Goal: Task Accomplishment & Management: Use online tool/utility

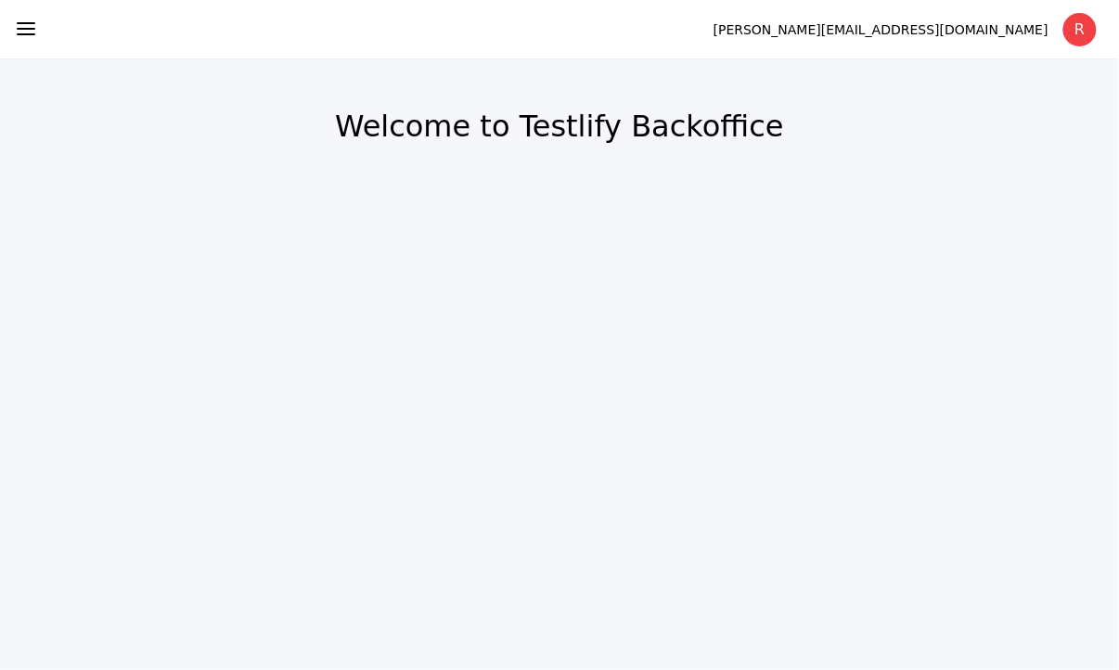
click at [7, 22] on section at bounding box center [26, 30] width 52 height 54
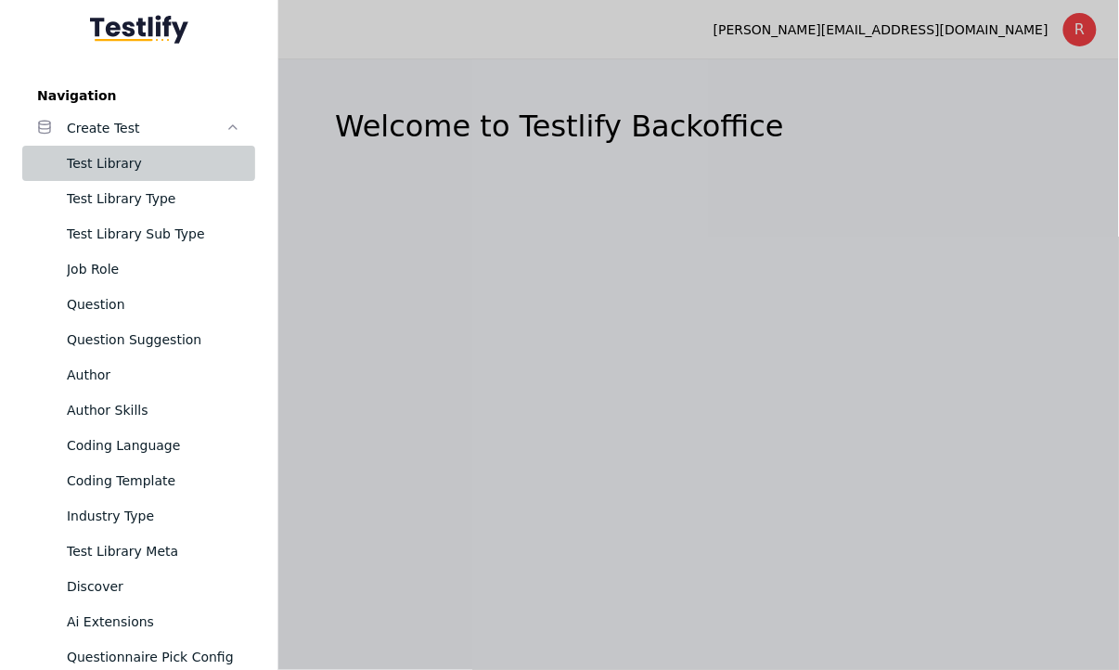
click at [173, 171] on div "Test Library" at bounding box center [154, 163] width 174 height 22
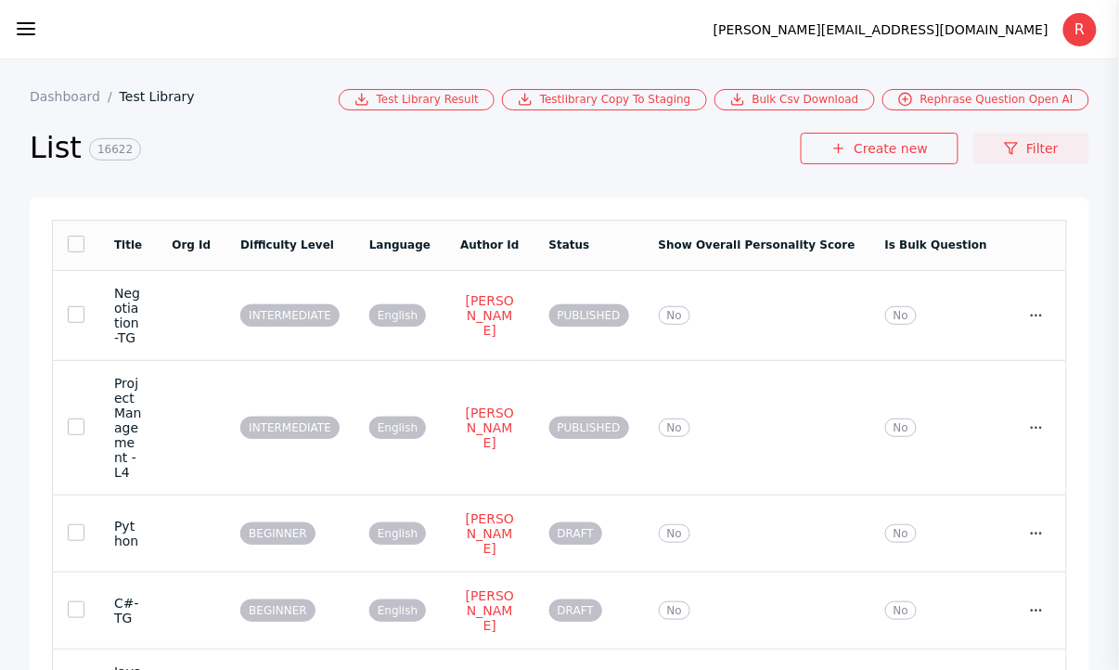
click at [1041, 140] on link "Filter" at bounding box center [1031, 149] width 116 height 32
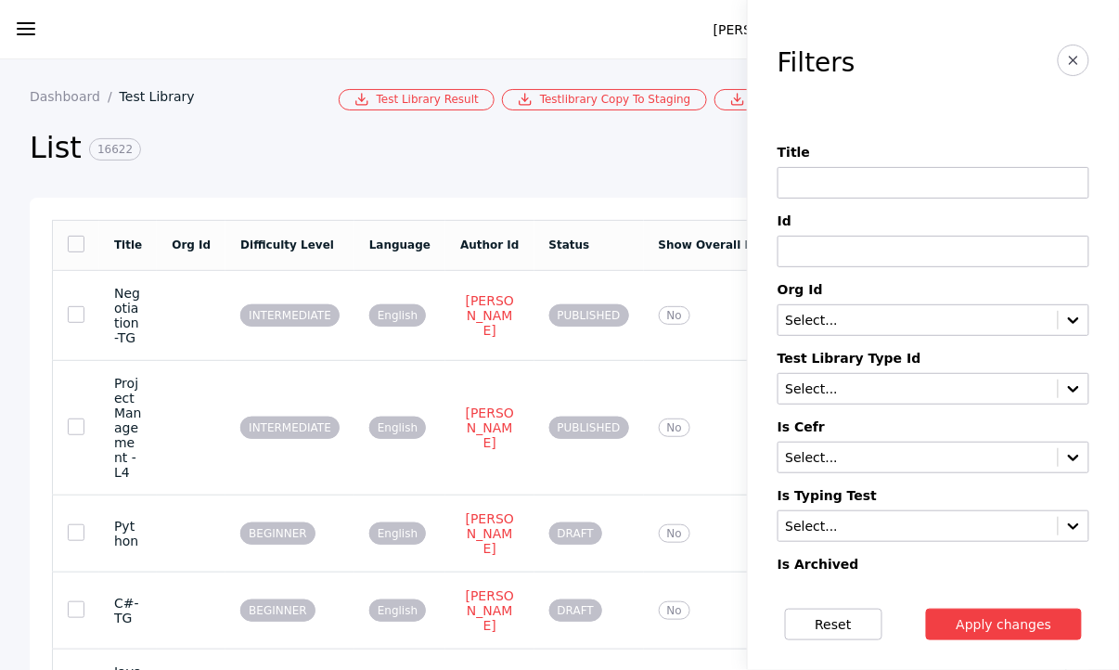
click at [972, 197] on input at bounding box center [934, 183] width 312 height 32
paste input "**********"
type input "**********"
click at [926, 609] on button "Apply changes" at bounding box center [1004, 625] width 157 height 32
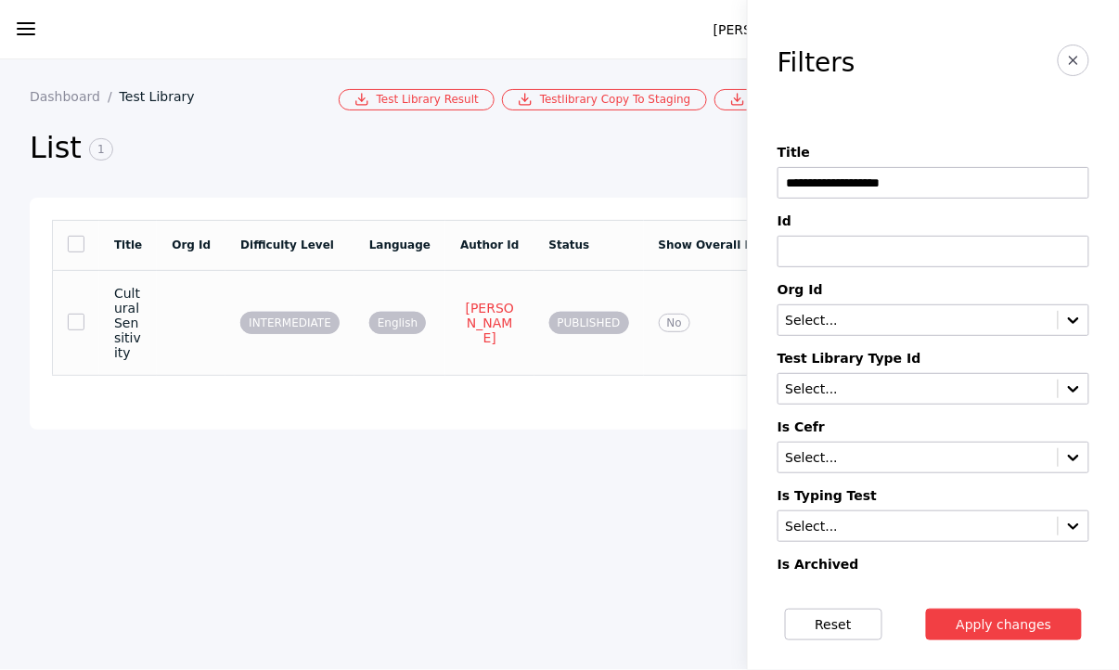
click at [612, 296] on td "PUBLISHED" at bounding box center [590, 322] width 110 height 105
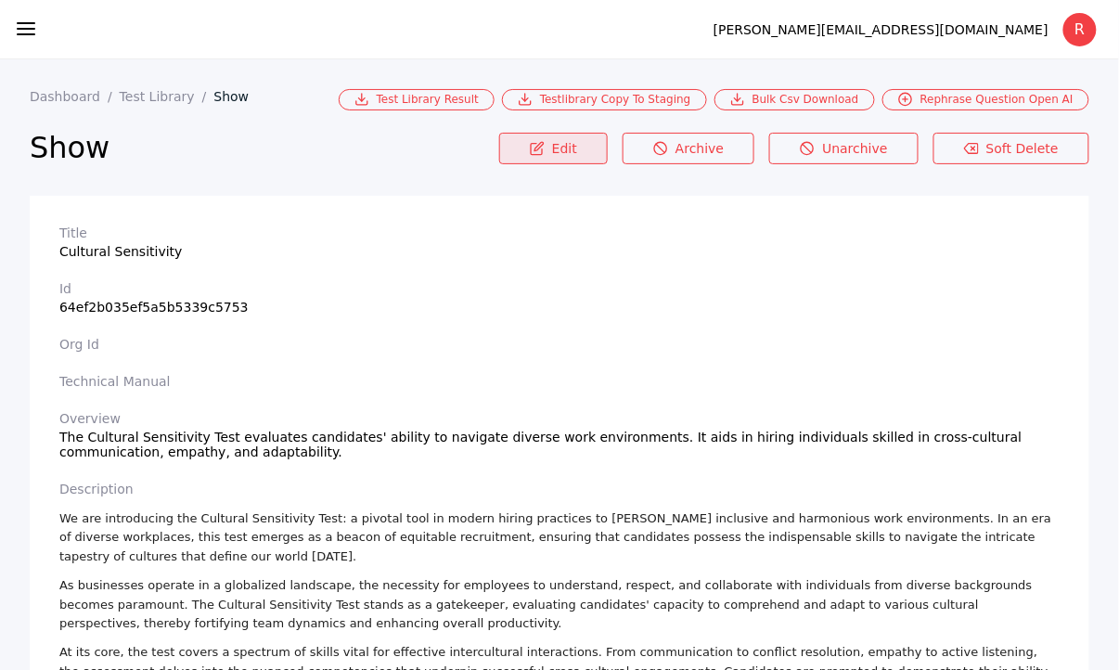
click at [585, 147] on link "Edit" at bounding box center [553, 149] width 109 height 32
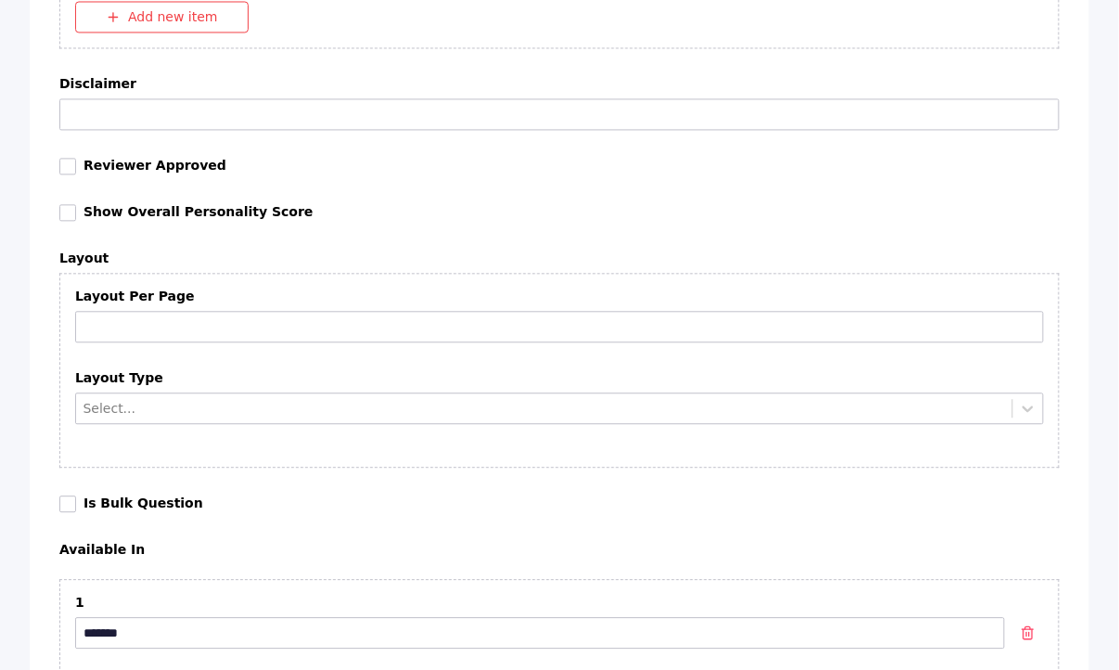
scroll to position [8427, 0]
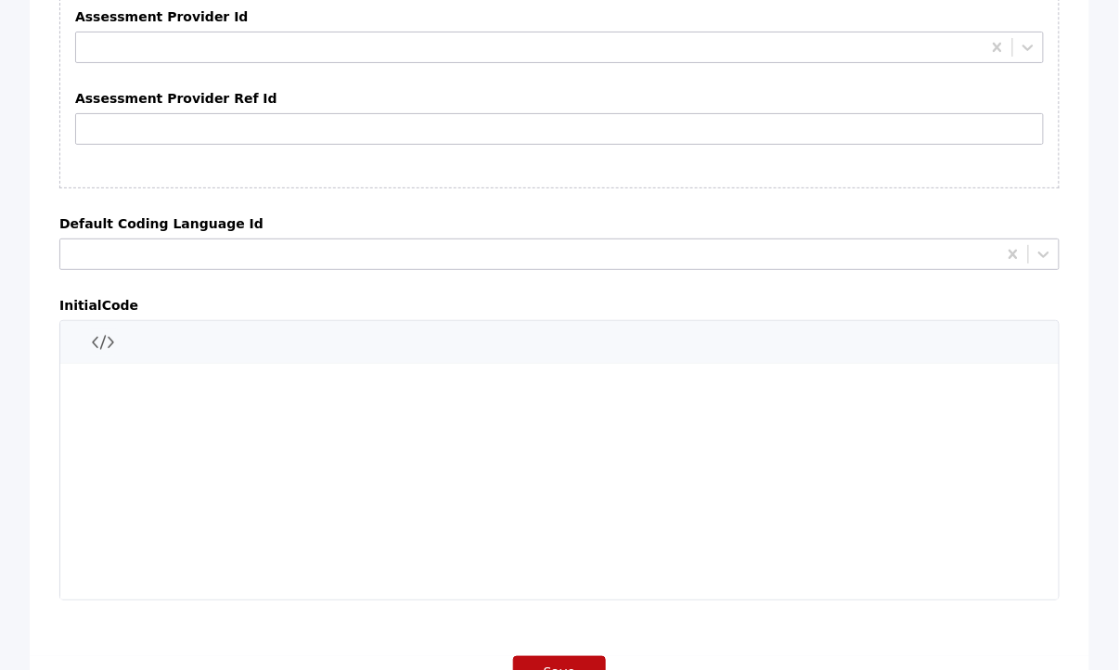
click at [561, 656] on button "Save" at bounding box center [559, 672] width 93 height 32
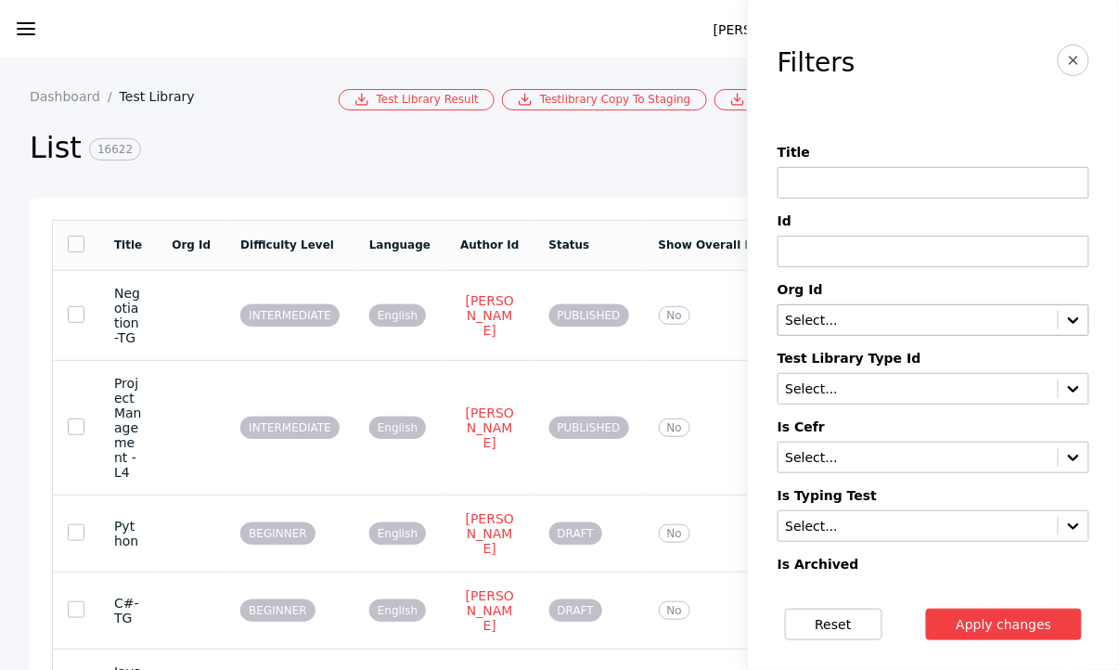
click at [906, 319] on input "text" at bounding box center [918, 321] width 268 height 15
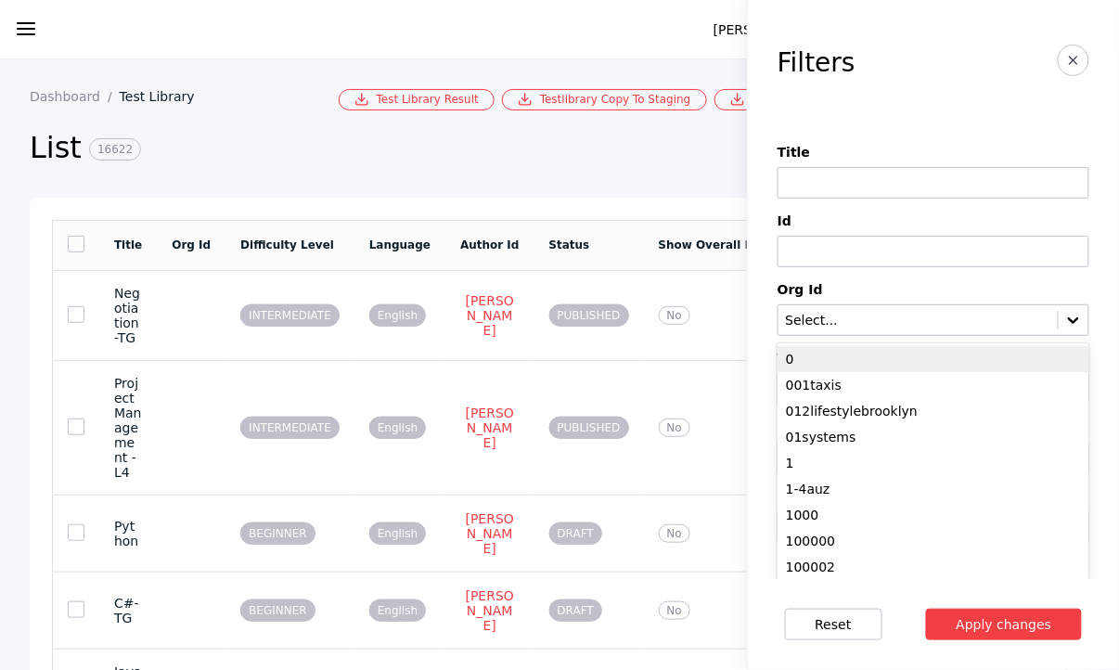
click at [22, 39] on span at bounding box center [26, 30] width 22 height 24
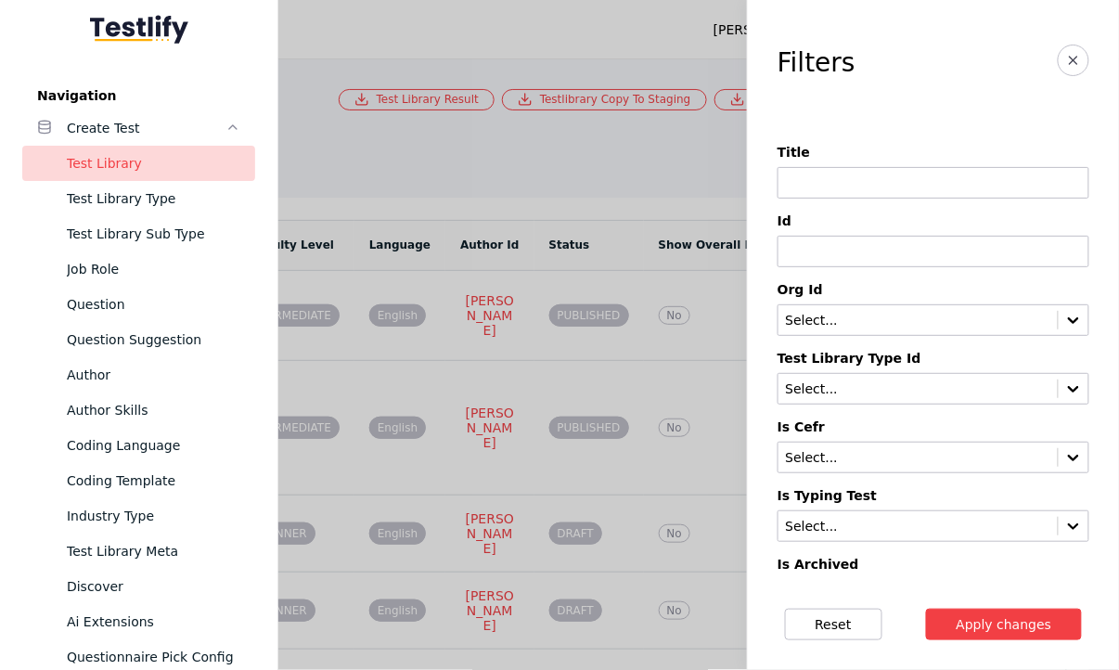
click at [139, 303] on div "Question" at bounding box center [154, 304] width 174 height 22
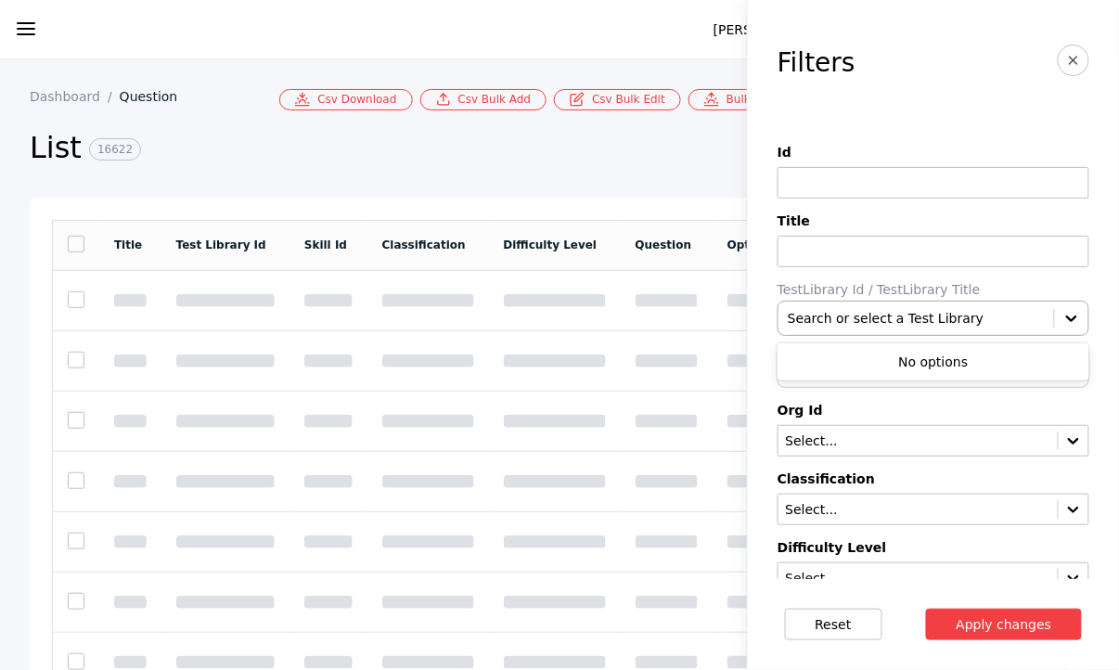
click at [848, 316] on div at bounding box center [916, 318] width 257 height 19
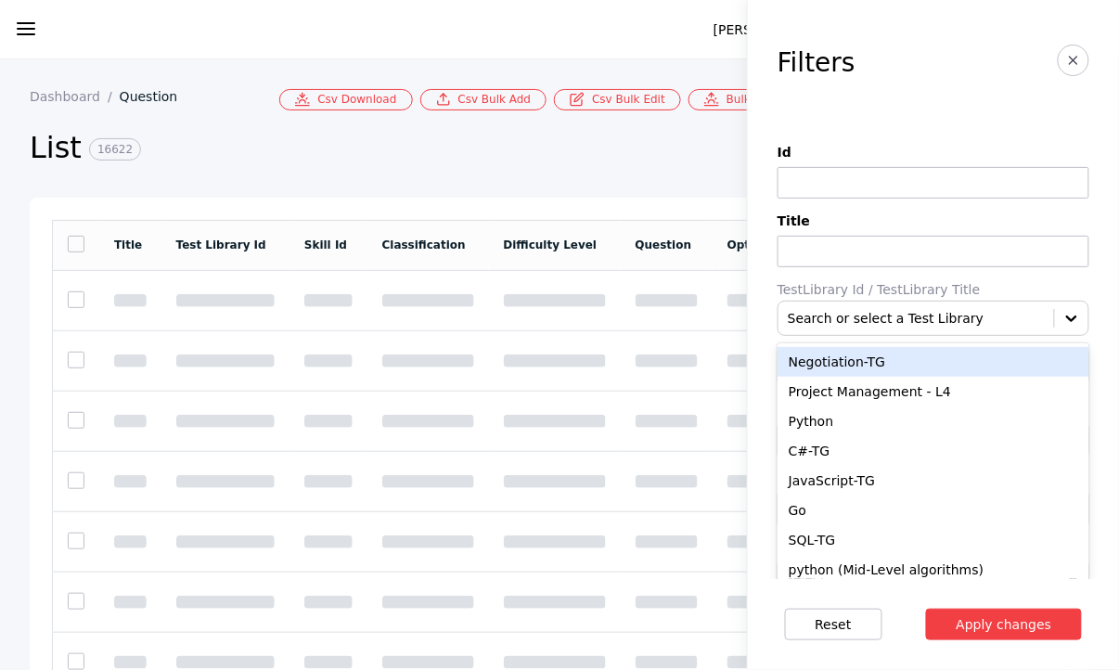
paste input "**********"
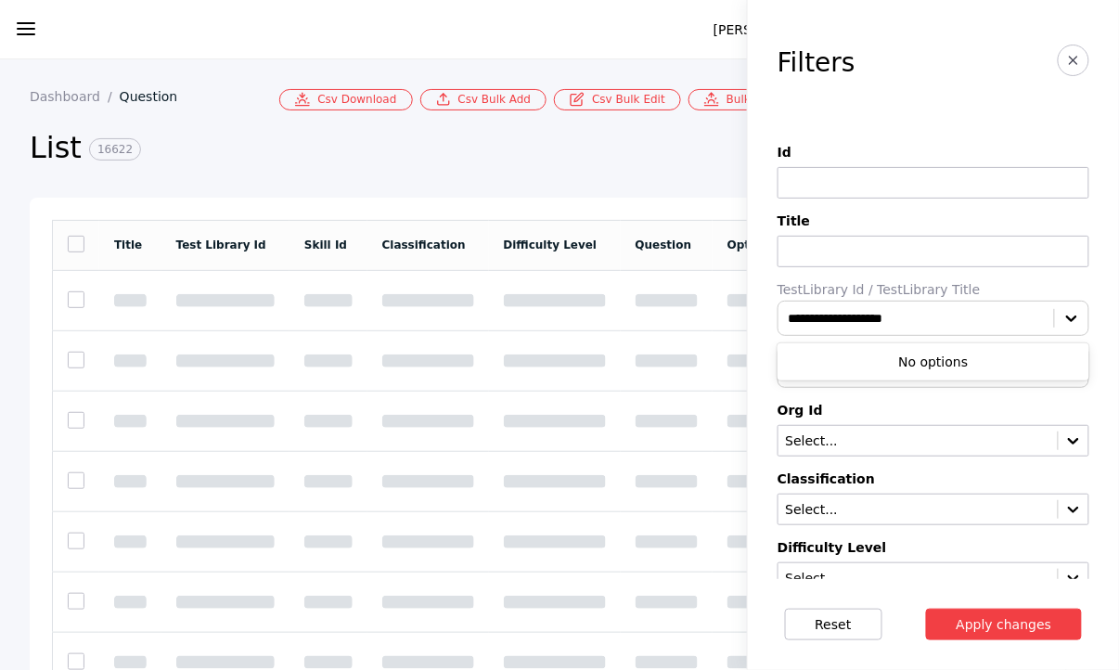
type input "**********"
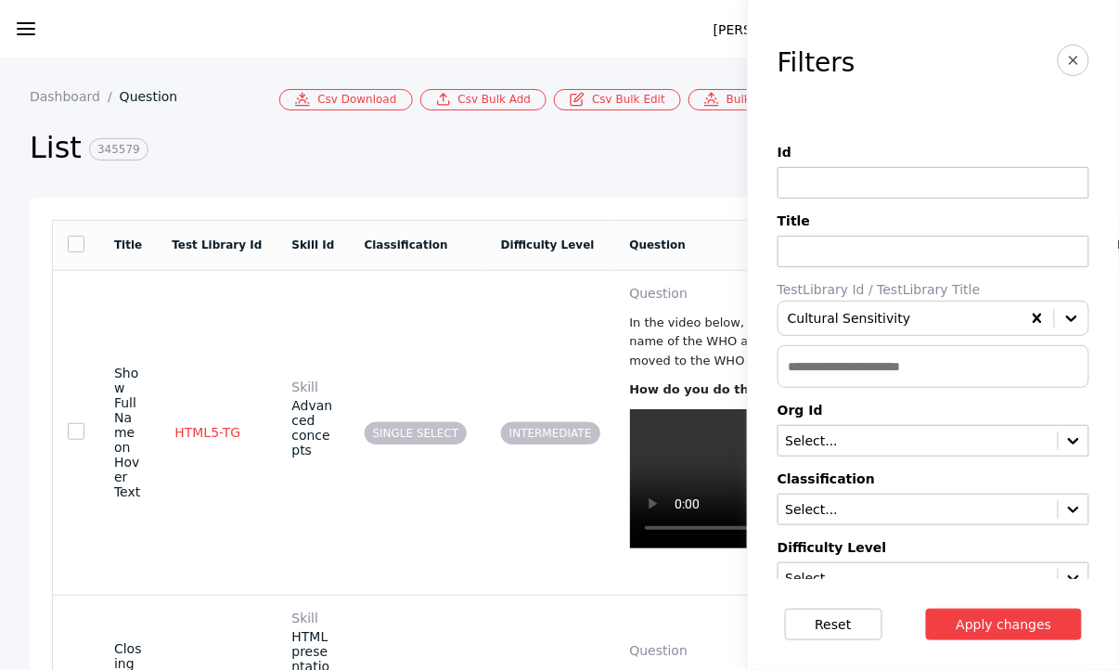
click at [926, 609] on button "Apply changes" at bounding box center [1004, 625] width 157 height 32
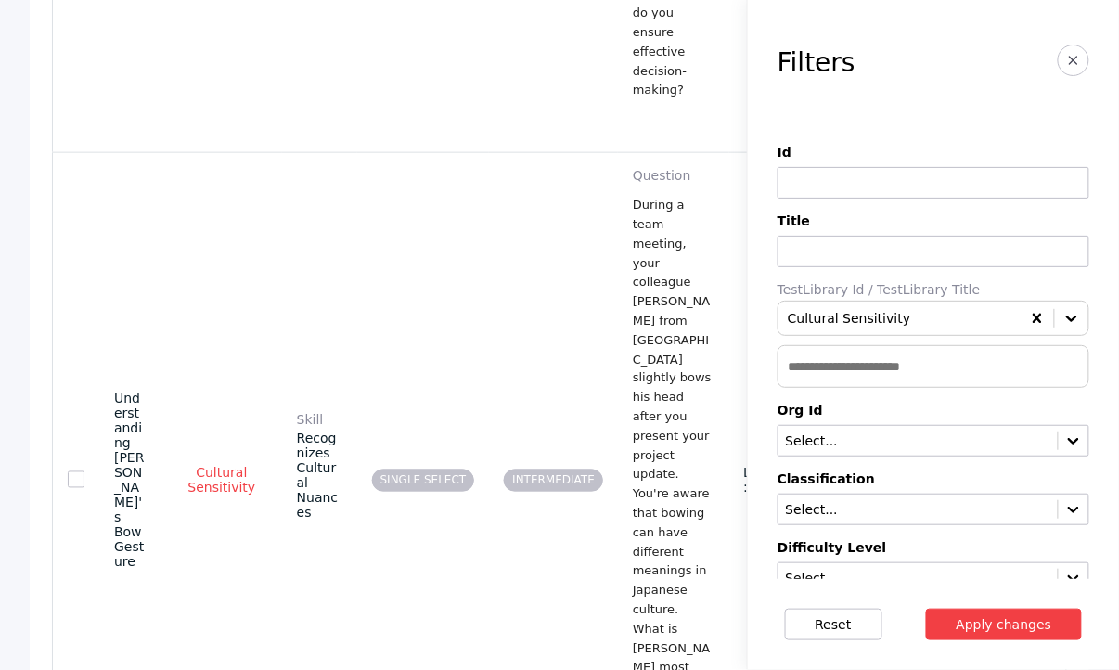
scroll to position [2453, 0]
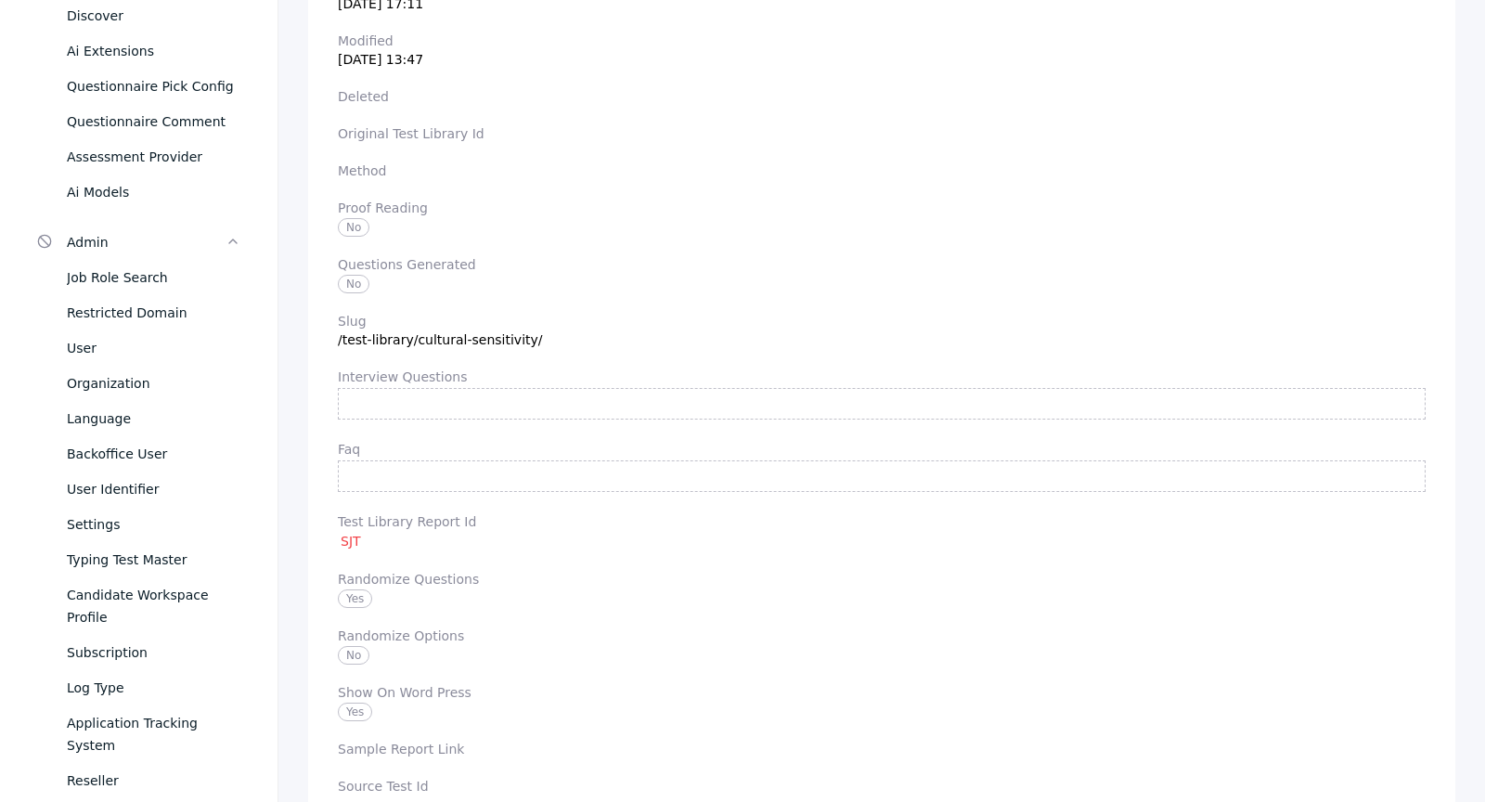
scroll to position [1806, 0]
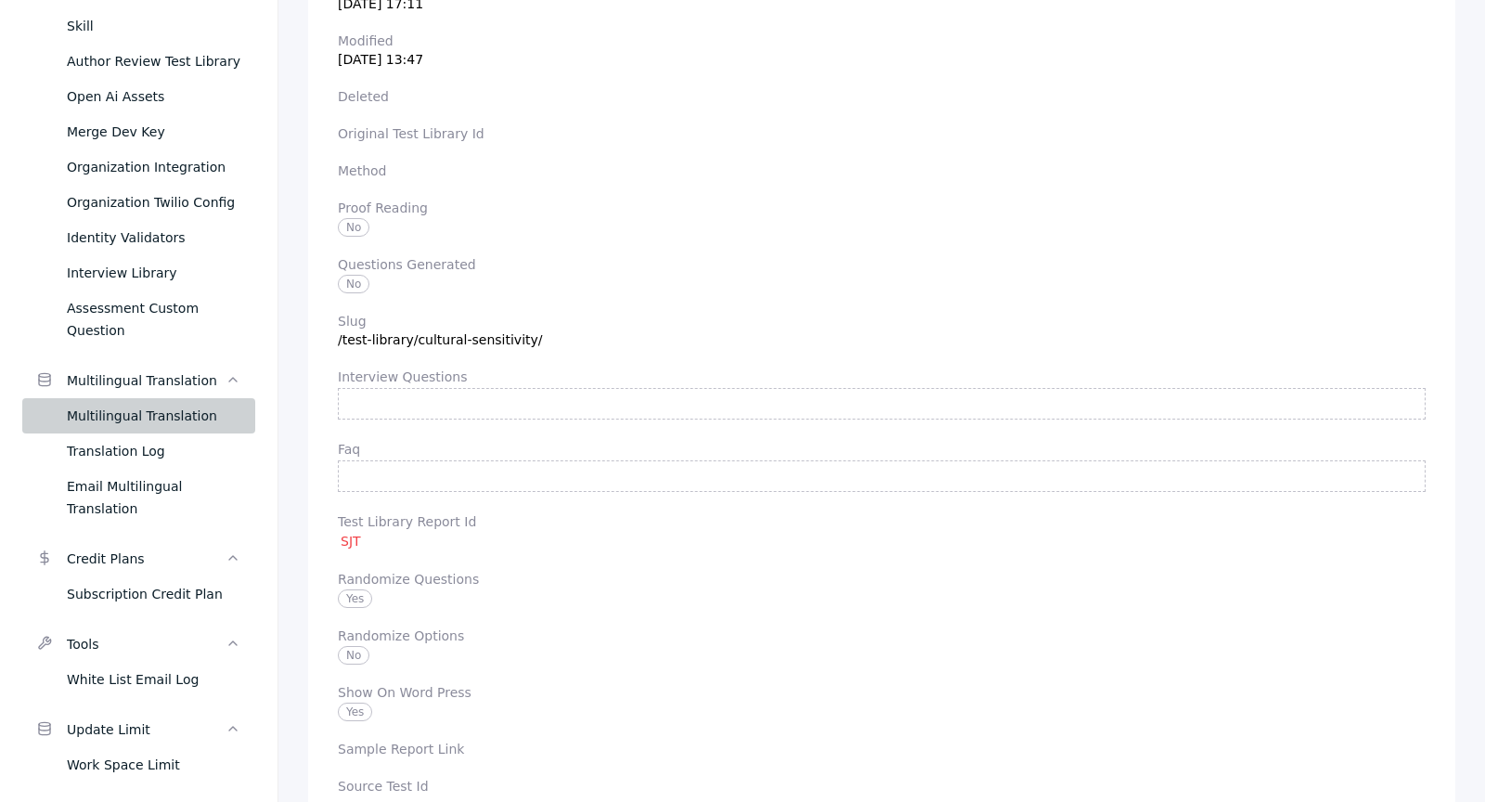
click at [199, 405] on div "Multilingual Translation" at bounding box center [154, 416] width 174 height 22
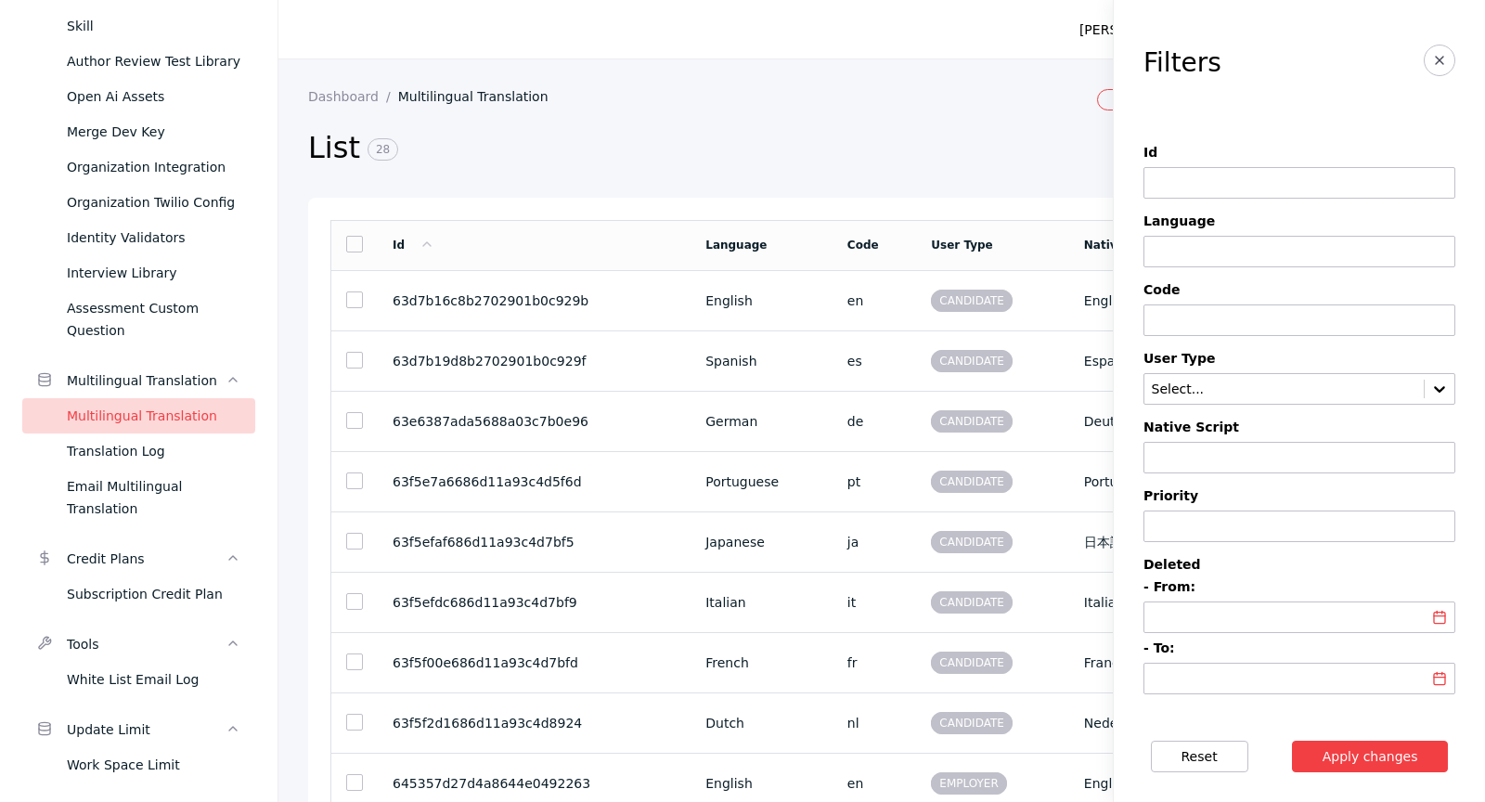
click at [1118, 104] on section "Filters Id Language Code User Type Select... Native Script Priority Deleted - F…" at bounding box center [1299, 355] width 371 height 711
click at [1022, 83] on section "Dashboard Multilingual Translation Employer CSV Import Candidate CSV Import Lis…" at bounding box center [881, 460] width 1206 height 802
click at [1118, 61] on button "button" at bounding box center [1440, 61] width 32 height 32
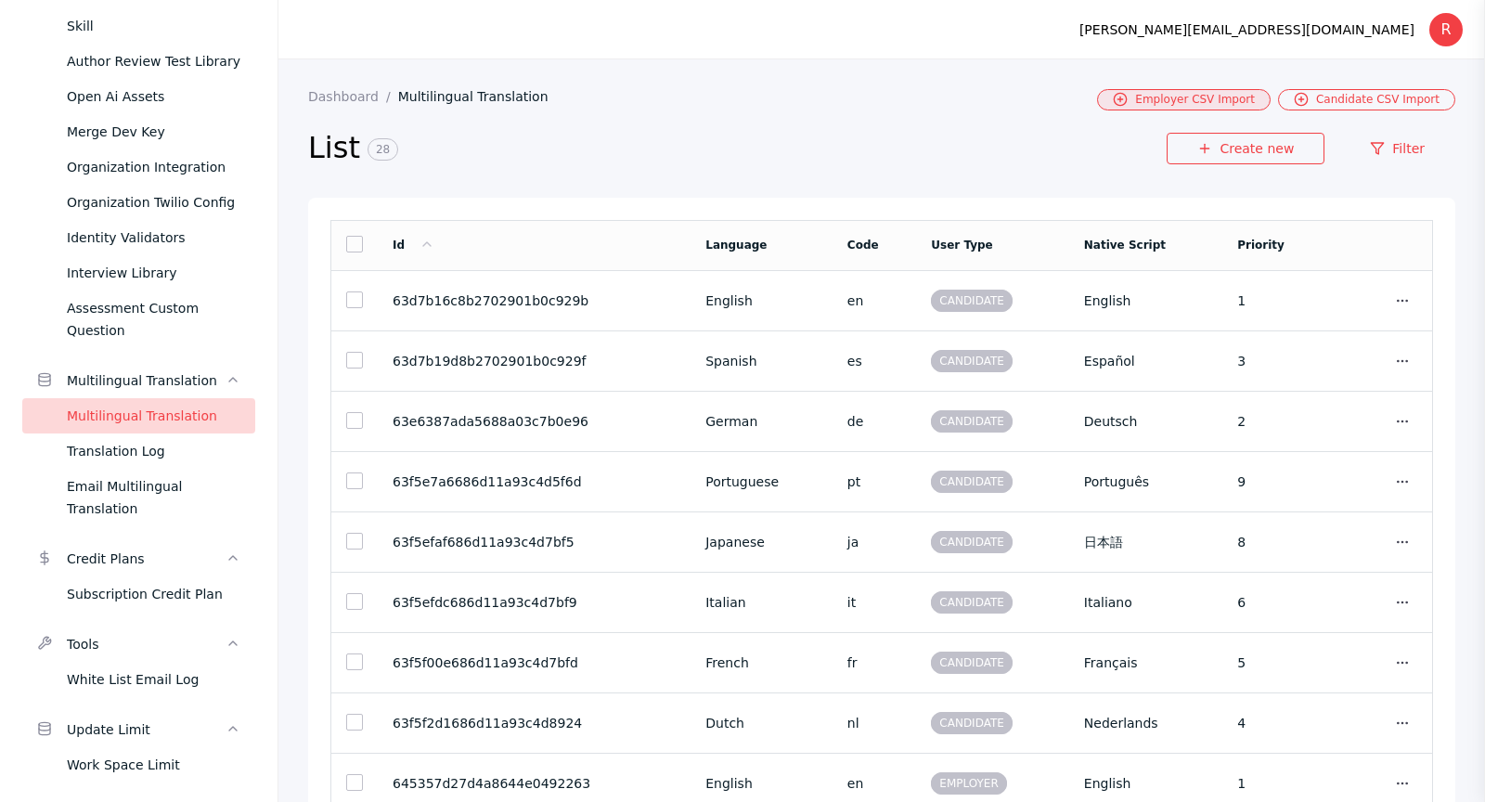
click at [1118, 96] on link "Employer CSV Import" at bounding box center [1184, 99] width 174 height 21
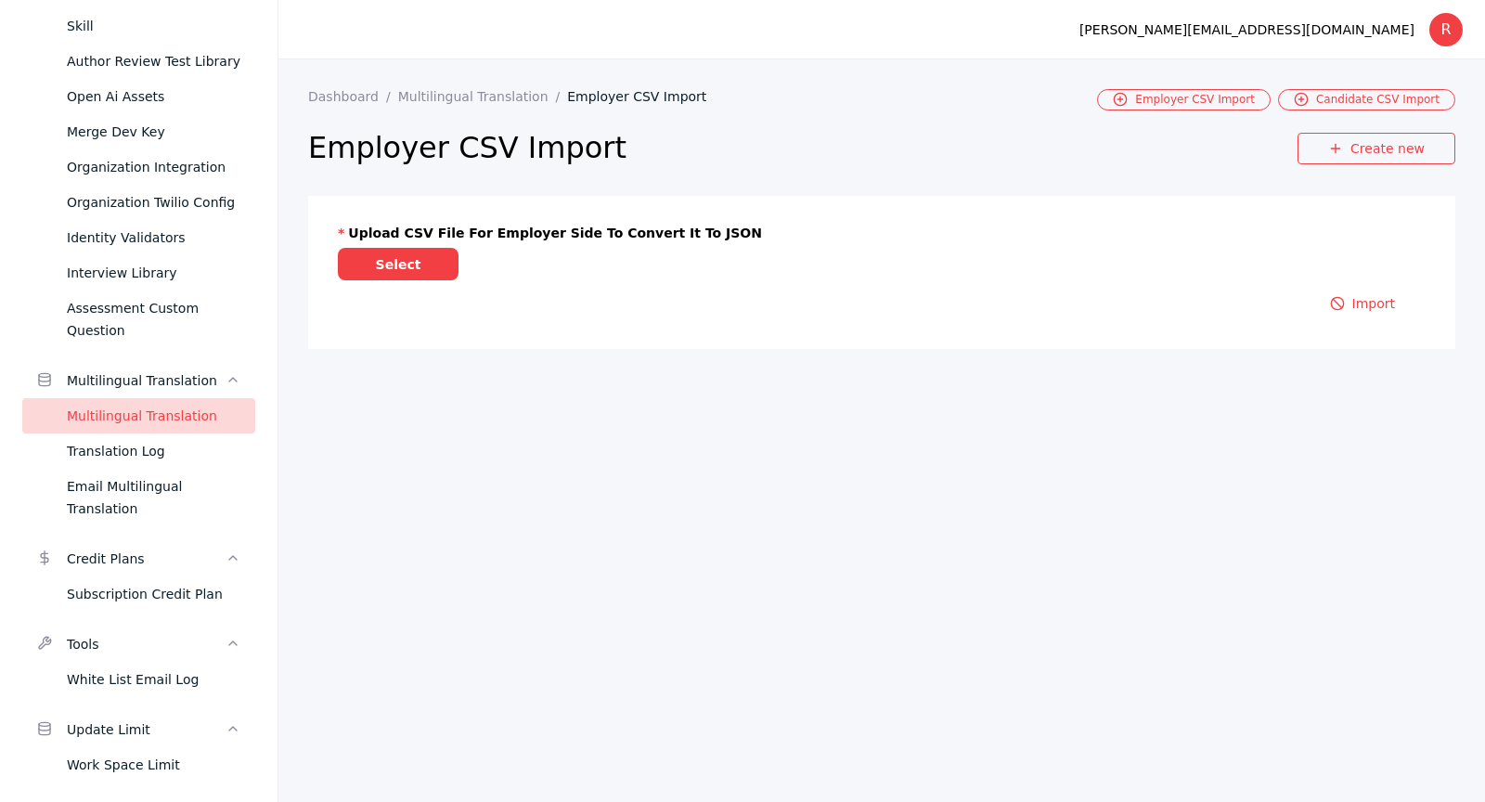
click at [410, 261] on label "Select" at bounding box center [398, 264] width 121 height 32
click at [0, 0] on input "Select" at bounding box center [0, 0] width 0 height 0
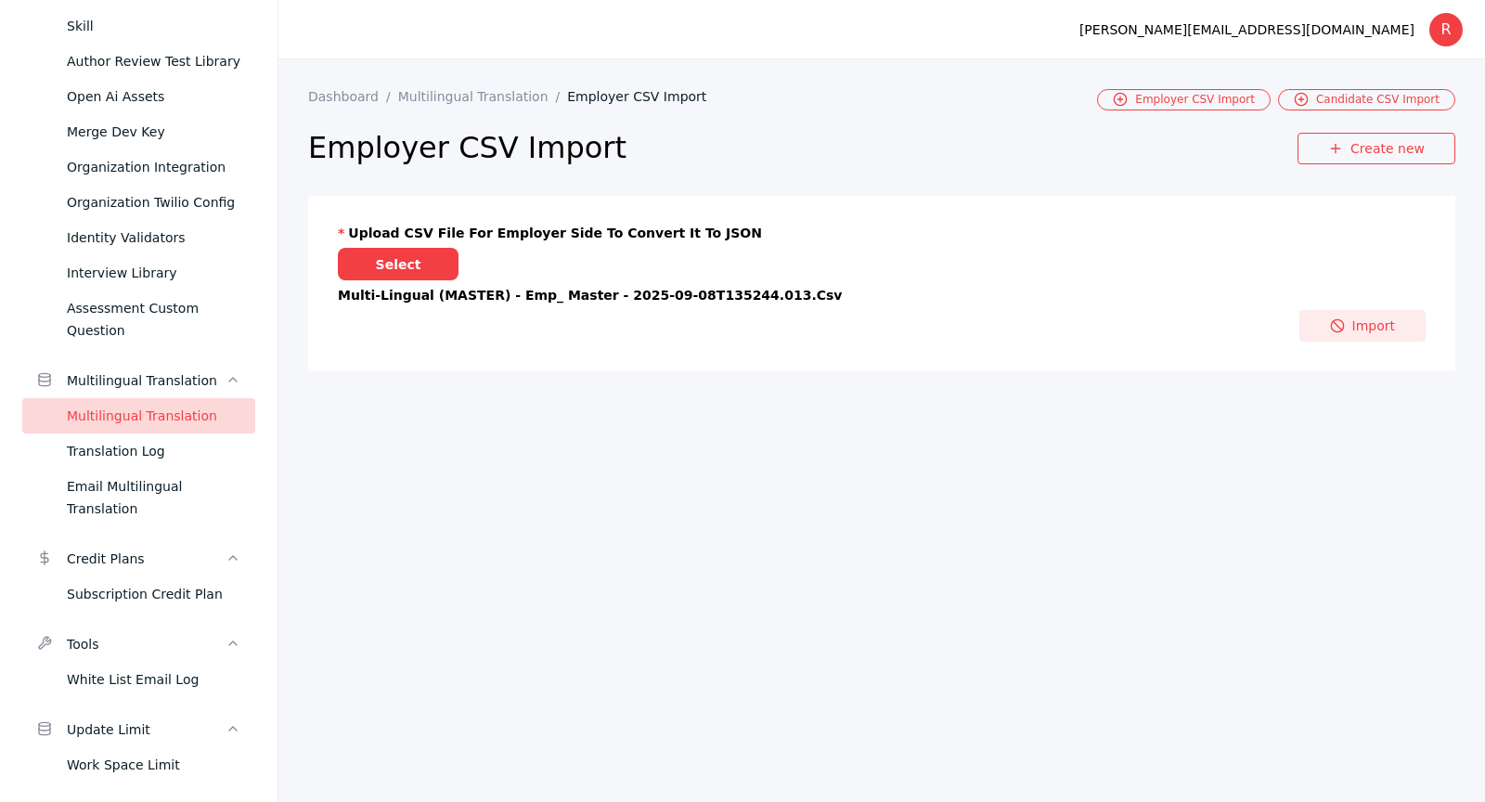
click at [1118, 316] on button "Import" at bounding box center [1362, 326] width 126 height 32
